Goal: Browse casually

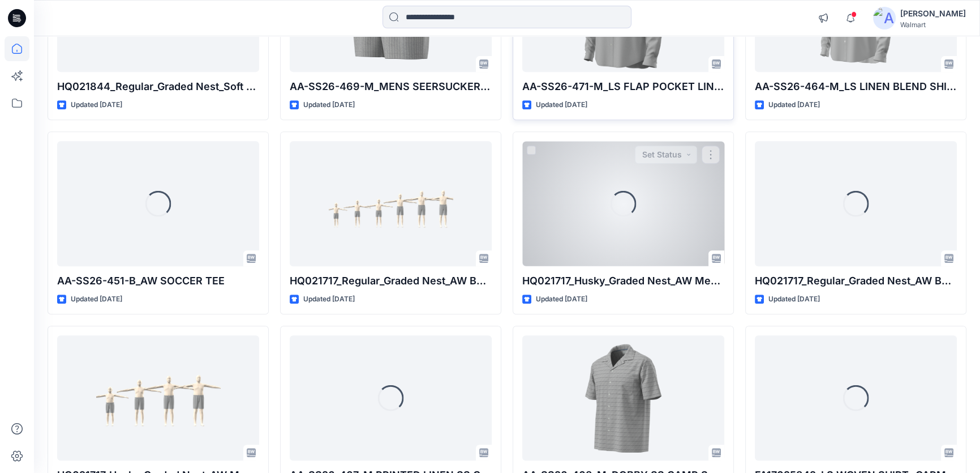
scroll to position [723, 0]
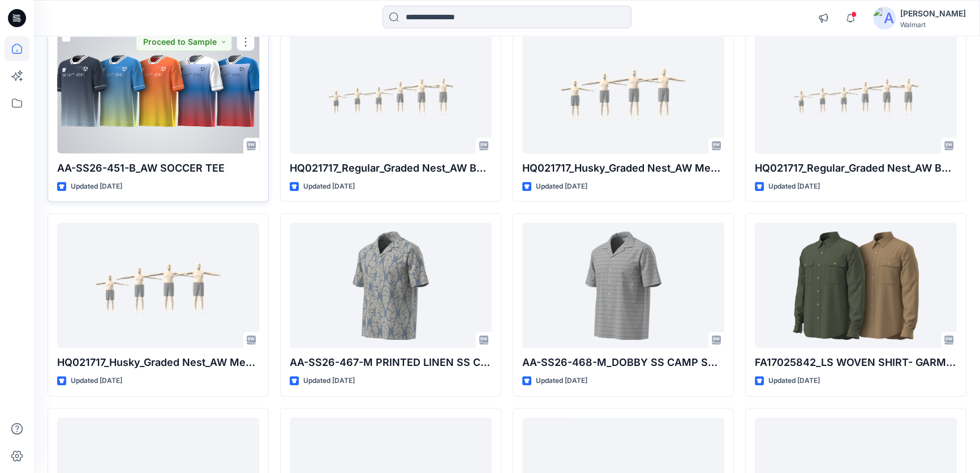
click at [191, 83] on div at bounding box center [158, 90] width 202 height 125
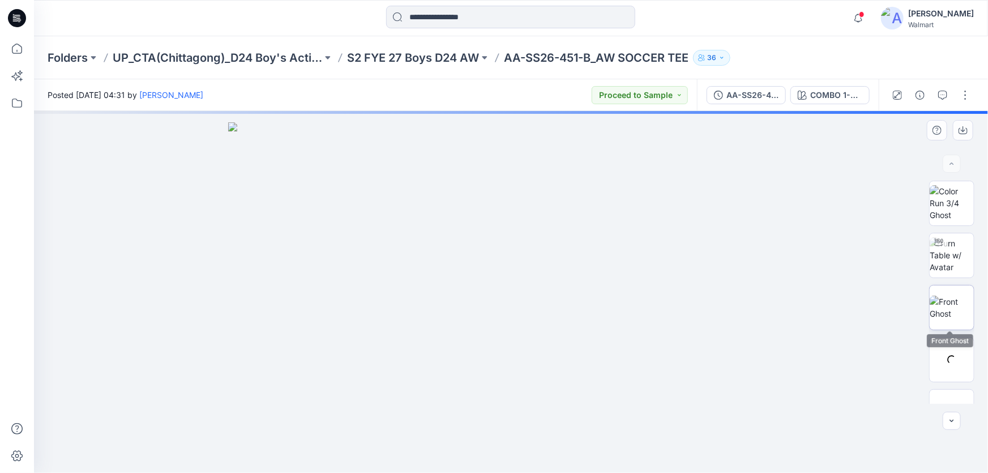
click at [954, 301] on img at bounding box center [952, 308] width 44 height 24
click at [940, 250] on div at bounding box center [939, 242] width 18 height 18
drag, startPoint x: 547, startPoint y: 255, endPoint x: 543, endPoint y: 284, distance: 29.2
click at [543, 286] on img at bounding box center [511, 199] width 841 height 549
drag, startPoint x: 453, startPoint y: 455, endPoint x: 618, endPoint y: 392, distance: 176.6
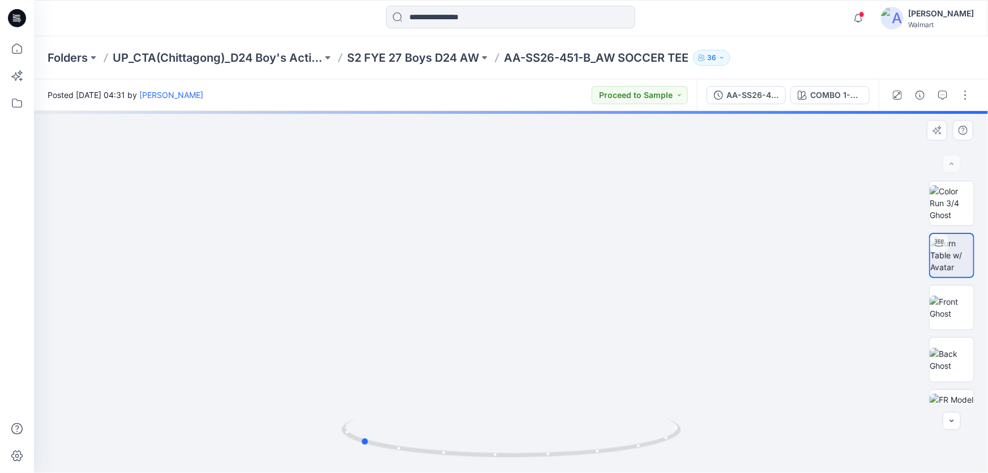
click at [641, 436] on icon at bounding box center [512, 439] width 342 height 42
drag, startPoint x: 549, startPoint y: 160, endPoint x: 555, endPoint y: 274, distance: 114.0
click at [555, 274] on img at bounding box center [516, 106] width 1640 height 733
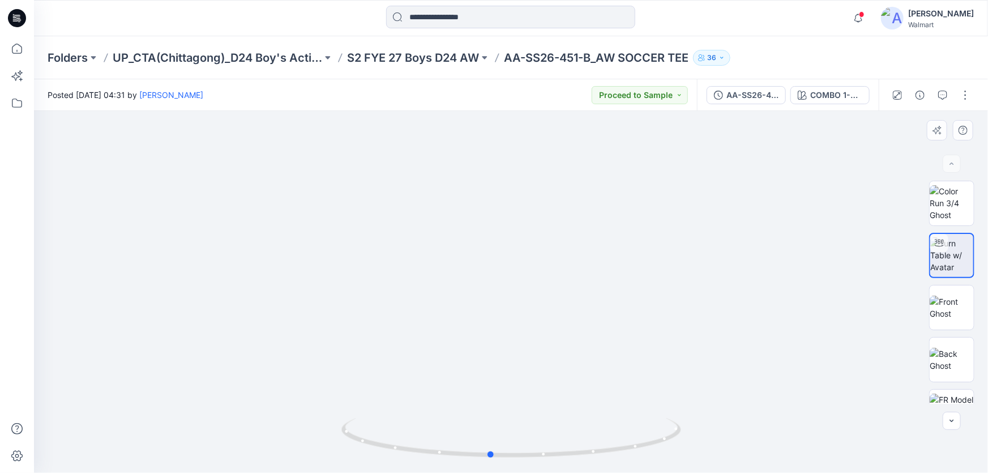
drag, startPoint x: 631, startPoint y: 451, endPoint x: 761, endPoint y: 417, distance: 135.1
click at [761, 417] on div at bounding box center [511, 292] width 954 height 362
drag, startPoint x: 611, startPoint y: 455, endPoint x: 494, endPoint y: 453, distance: 117.2
click at [494, 453] on icon at bounding box center [512, 439] width 342 height 42
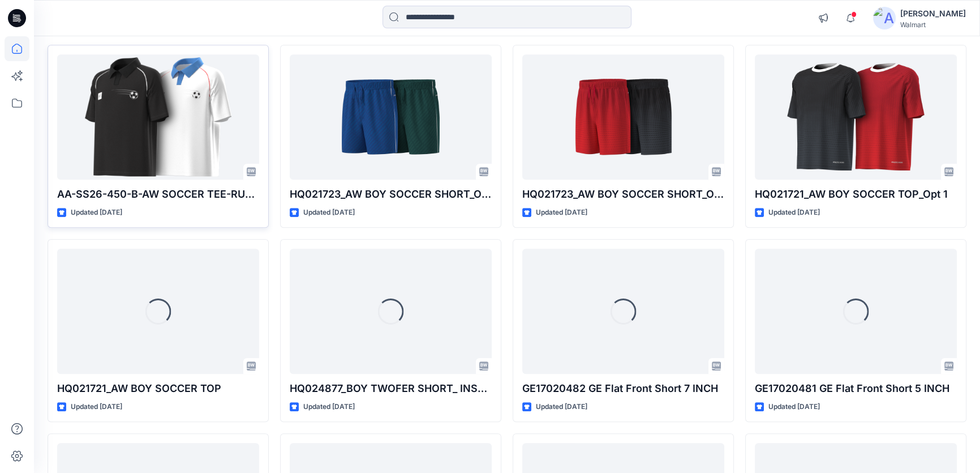
scroll to position [1254, 0]
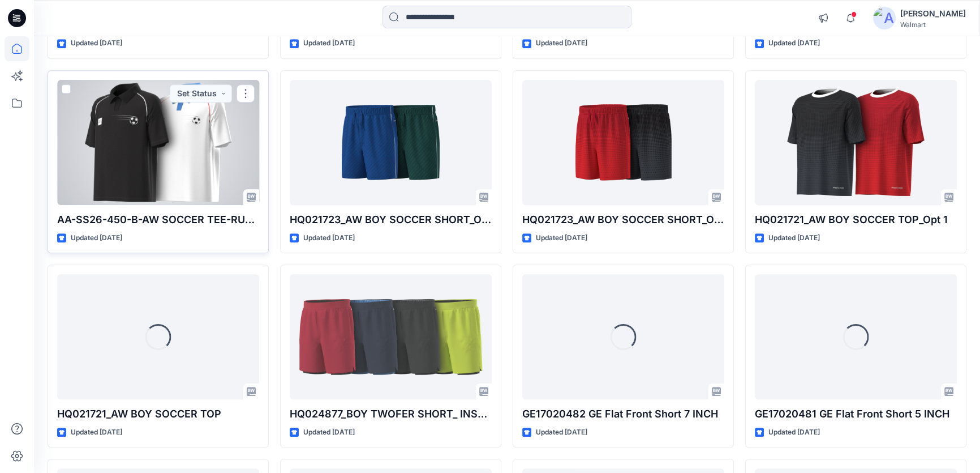
click at [157, 134] on div at bounding box center [158, 142] width 202 height 125
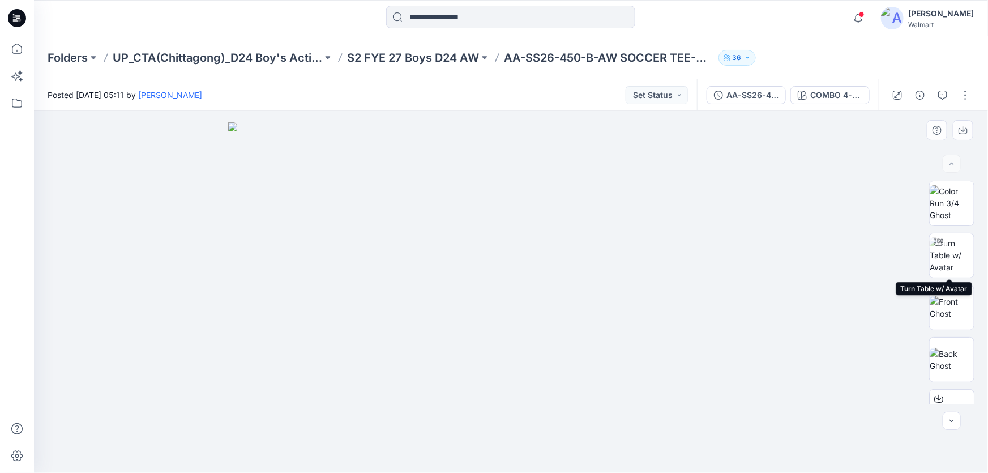
drag, startPoint x: 942, startPoint y: 241, endPoint x: 813, endPoint y: 260, distance: 130.5
click at [943, 241] on div at bounding box center [939, 242] width 18 height 18
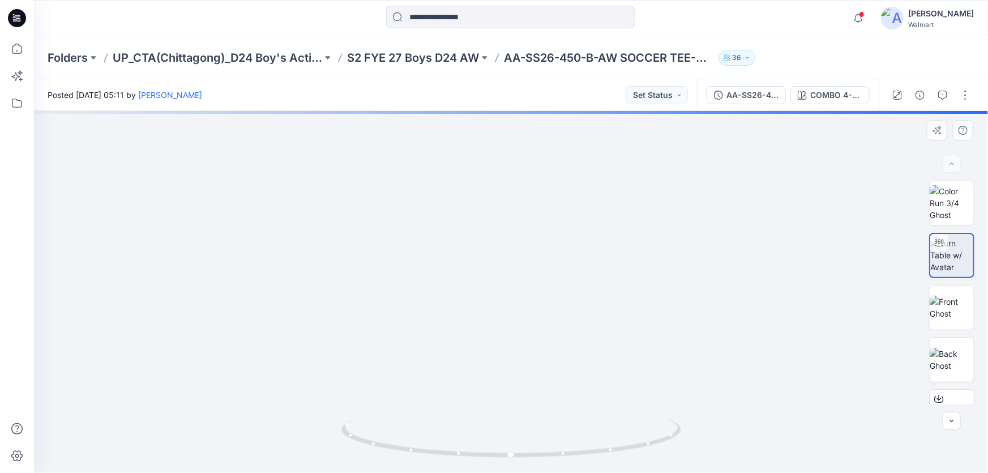
drag, startPoint x: 543, startPoint y: 221, endPoint x: 537, endPoint y: 298, distance: 77.3
click at [537, 297] on img at bounding box center [511, 139] width 1001 height 669
drag, startPoint x: 515, startPoint y: 457, endPoint x: 710, endPoint y: 420, distance: 199.3
click at [712, 421] on div at bounding box center [511, 292] width 954 height 362
drag, startPoint x: 544, startPoint y: 258, endPoint x: 611, endPoint y: 332, distance: 99.8
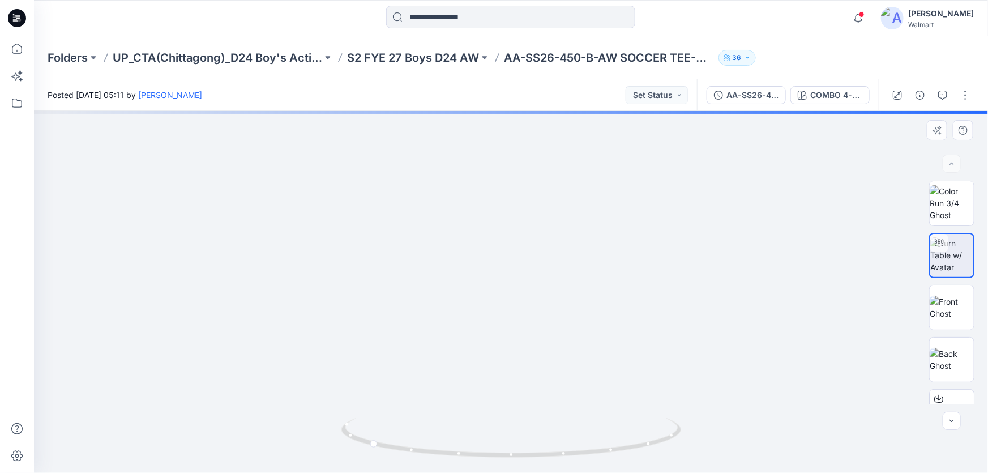
click at [611, 332] on img at bounding box center [548, 147] width 1640 height 651
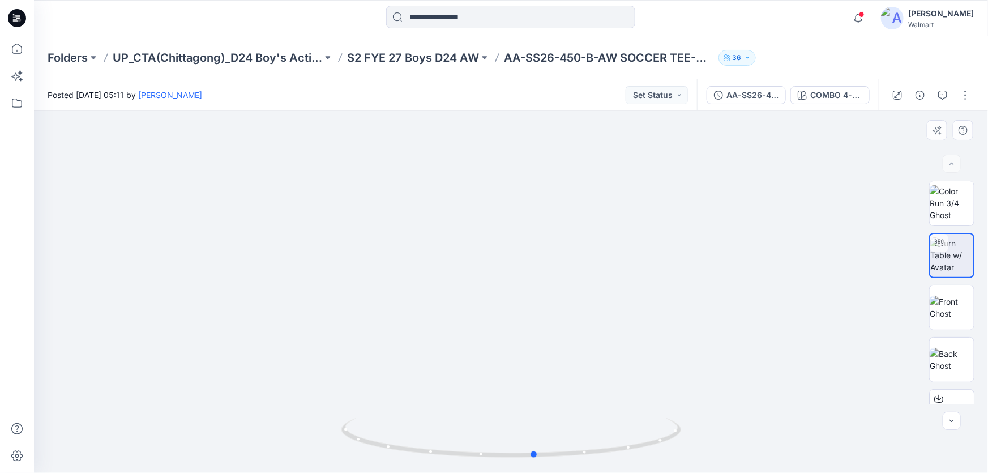
drag, startPoint x: 617, startPoint y: 459, endPoint x: 678, endPoint y: 460, distance: 61.2
click at [678, 460] on div at bounding box center [511, 444] width 340 height 57
drag, startPoint x: 578, startPoint y: 396, endPoint x: 581, endPoint y: 228, distance: 168.7
click at [582, 226] on img at bounding box center [552, 60] width 1640 height 824
drag, startPoint x: 584, startPoint y: 271, endPoint x: 563, endPoint y: 335, distance: 67.1
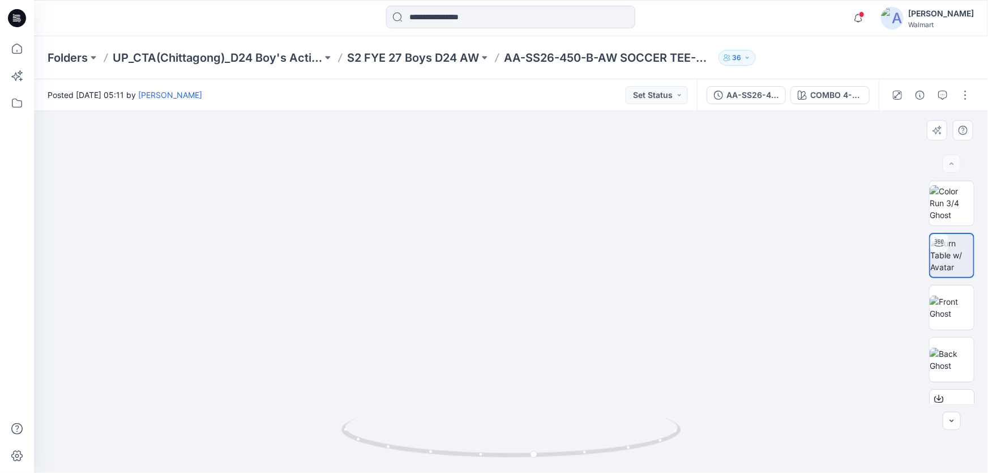
click at [563, 335] on img at bounding box center [532, 93] width 1640 height 759
drag, startPoint x: 561, startPoint y: 289, endPoint x: 613, endPoint y: 285, distance: 51.7
click at [613, 285] on img at bounding box center [511, 264] width 522 height 417
drag, startPoint x: 541, startPoint y: 459, endPoint x: 713, endPoint y: 426, distance: 175.8
click at [713, 426] on div at bounding box center [511, 292] width 954 height 362
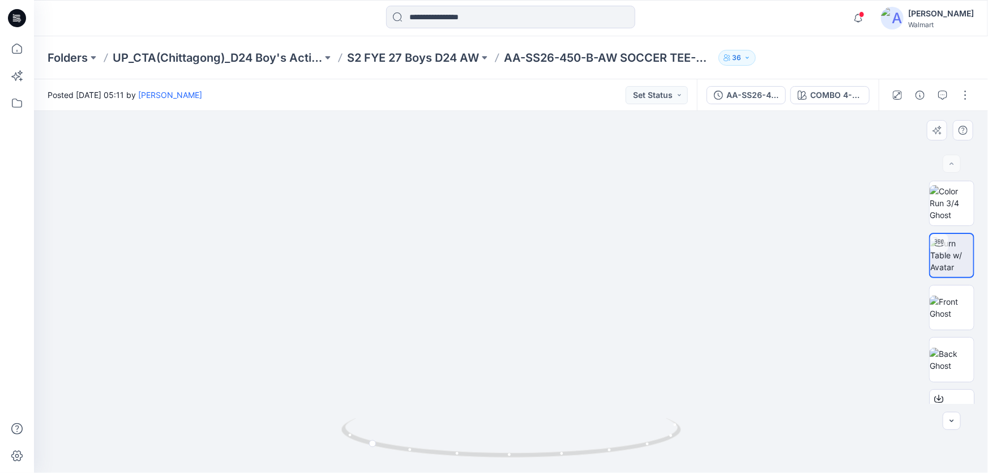
drag, startPoint x: 517, startPoint y: 166, endPoint x: 540, endPoint y: 340, distance: 175.3
click at [540, 340] on img at bounding box center [533, 51] width 2279 height 845
drag, startPoint x: 540, startPoint y: 310, endPoint x: 496, endPoint y: 294, distance: 47.1
click at [496, 293] on img at bounding box center [491, 42] width 2279 height 862
drag, startPoint x: 538, startPoint y: 264, endPoint x: 560, endPoint y: 211, distance: 58.1
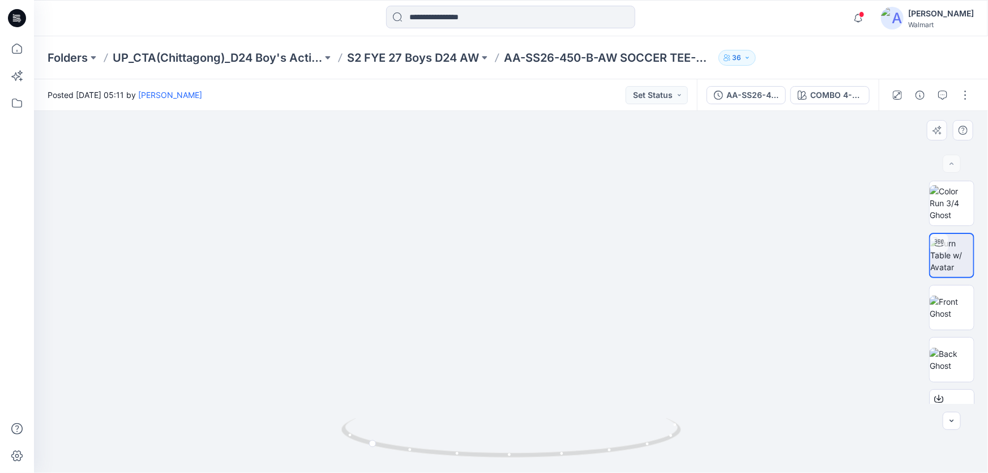
click at [559, 212] on img at bounding box center [508, 19] width 2279 height 910
click at [555, 227] on img at bounding box center [510, 21] width 2279 height 903
click at [592, 277] on img at bounding box center [511, 22] width 2279 height 902
drag, startPoint x: 512, startPoint y: 458, endPoint x: 726, endPoint y: 395, distance: 223.0
click at [726, 395] on div at bounding box center [511, 292] width 954 height 362
